Goal: Check status: Check status

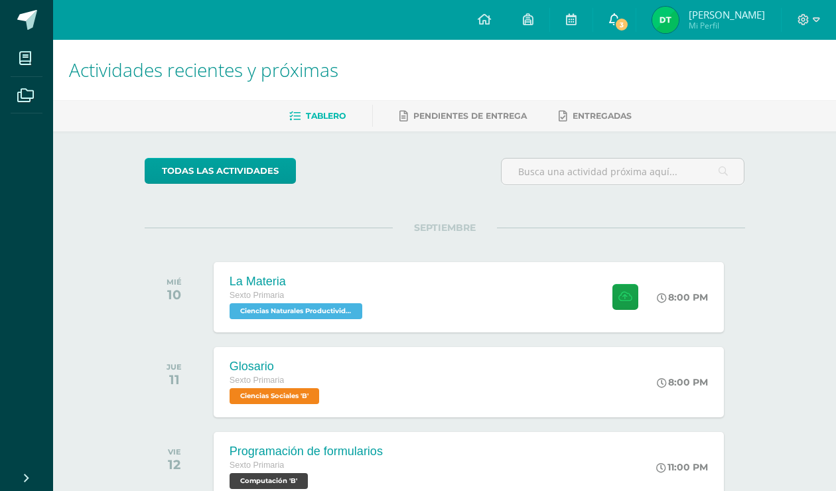
click at [620, 17] on icon at bounding box center [614, 19] width 11 height 12
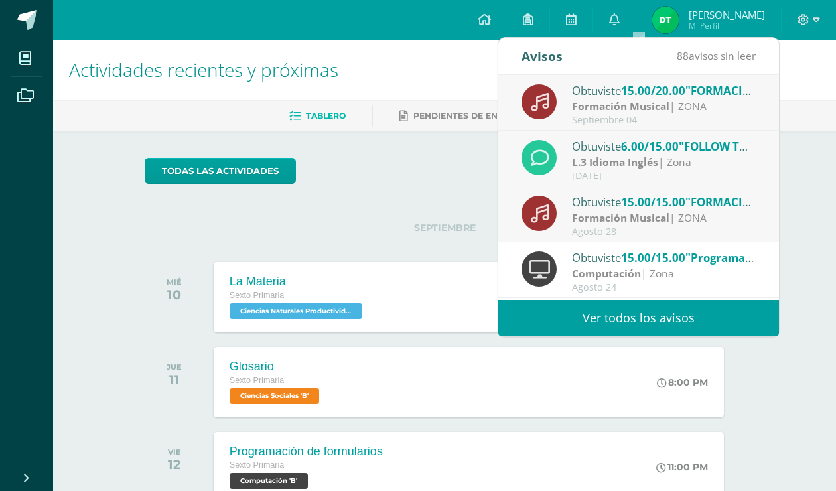
click at [781, 239] on div "Actividades recientes y próximas Tablero Pendientes de entrega Entregadas todas…" at bounding box center [444, 440] width 783 height 801
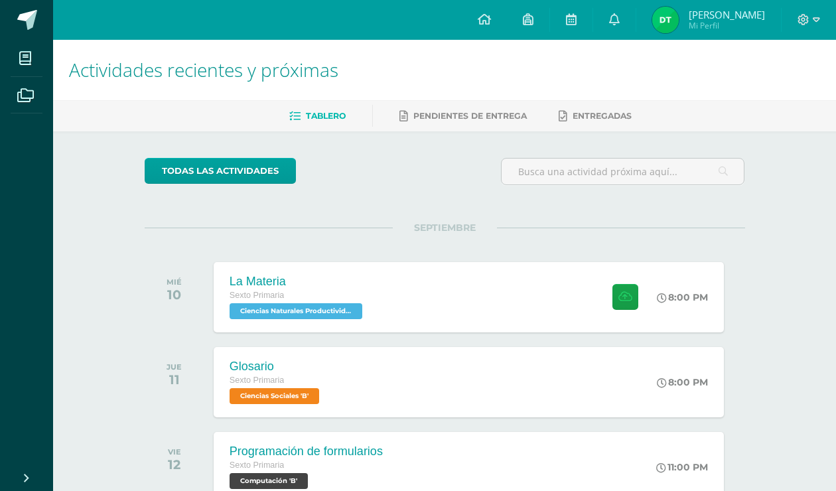
click at [751, 19] on span "[PERSON_NAME]" at bounding box center [727, 14] width 76 height 13
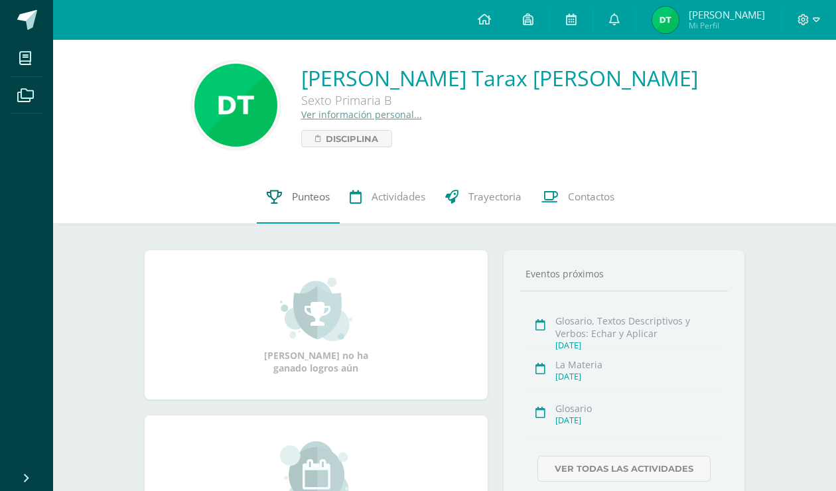
click at [281, 203] on link "Punteos" at bounding box center [298, 197] width 83 height 53
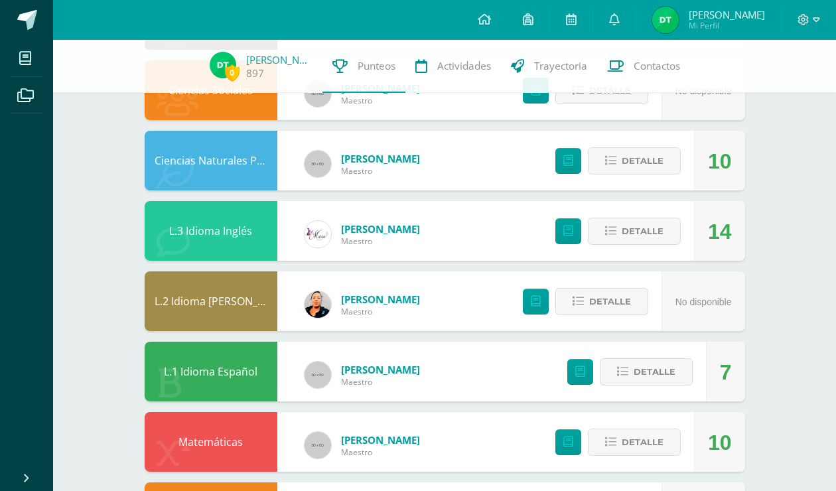
scroll to position [504, 0]
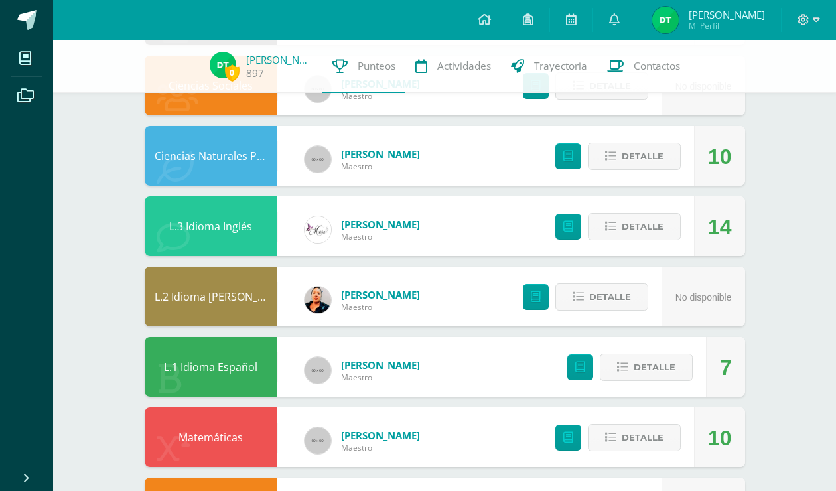
drag, startPoint x: 719, startPoint y: 364, endPoint x: 765, endPoint y: 372, distance: 46.4
click at [765, 372] on div "Pendiente Punteos de: [PERSON_NAME] Unidad 4 Unidad 1 Unidad 2 Unidad 3 Unidad …" at bounding box center [445, 49] width 654 height 1029
click at [765, 368] on div "Pendiente Punteos de: [PERSON_NAME] Unidad 4 Unidad 1 Unidad 2 Unidad 3 Unidad …" at bounding box center [445, 49] width 654 height 1029
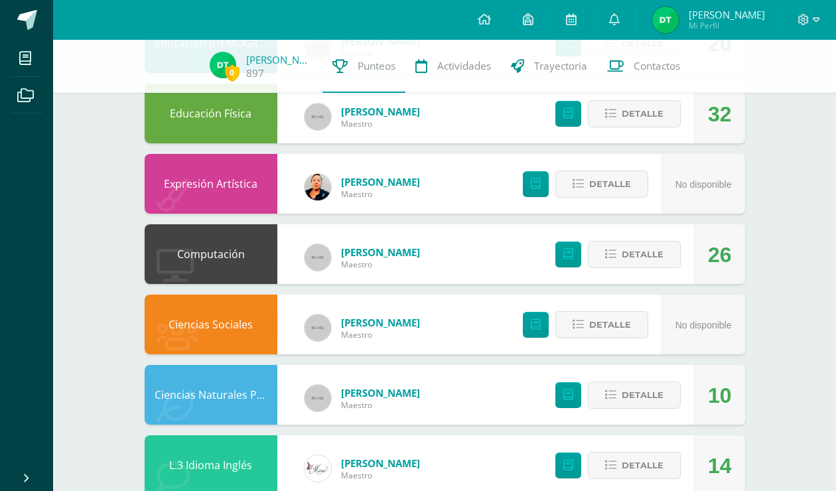
scroll to position [239, 0]
